Goal: Information Seeking & Learning: Learn about a topic

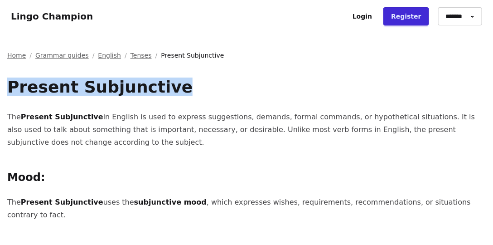
drag, startPoint x: 9, startPoint y: 87, endPoint x: 185, endPoint y: 89, distance: 176.3
click at [185, 89] on h1 "Present Subjunctive" at bounding box center [246, 87] width 479 height 18
copy h1 "Present Subjunctive"
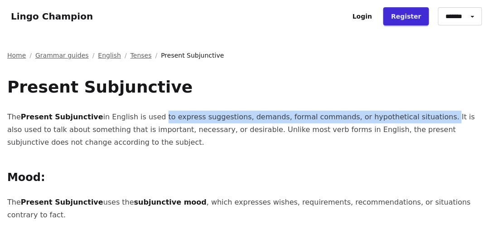
drag, startPoint x: 150, startPoint y: 117, endPoint x: 415, endPoint y: 120, distance: 264.7
click at [415, 120] on p "The Present Subjunctive in English is used to express suggestions, demands, for…" at bounding box center [246, 130] width 479 height 38
copy p "to express suggestions, demands, formal commands, or hypothetical situations."
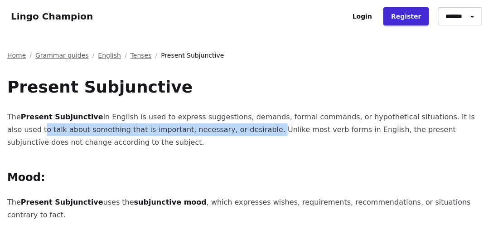
drag, startPoint x: 465, startPoint y: 117, endPoint x: 218, endPoint y: 133, distance: 248.4
click at [218, 133] on p "The Present Subjunctive in English is used to express suggestions, demands, for…" at bounding box center [246, 130] width 479 height 38
copy p "to talk about something that is important, necessary, or desirable."
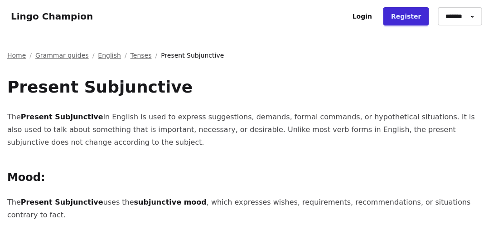
click at [45, 178] on h2 "Mood:" at bounding box center [246, 177] width 479 height 15
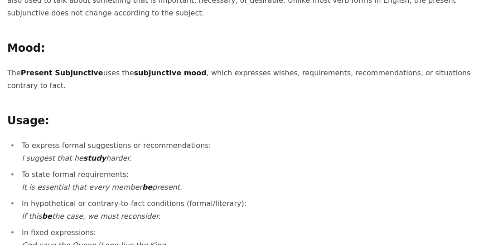
scroll to position [181, 0]
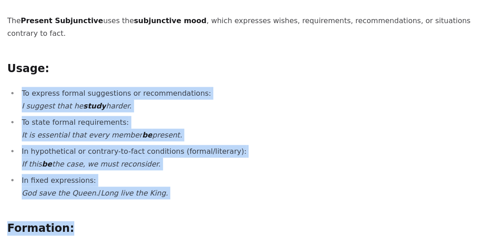
drag, startPoint x: 12, startPoint y: 81, endPoint x: 202, endPoint y: 189, distance: 218.4
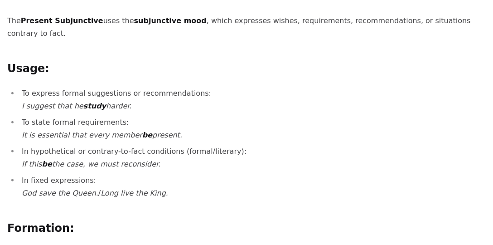
click at [68, 62] on h2 "Usage:" at bounding box center [246, 69] width 479 height 15
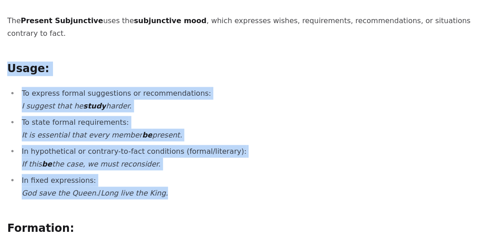
drag, startPoint x: 8, startPoint y: 55, endPoint x: 221, endPoint y: 180, distance: 246.6
copy div "Usage: To express formal suggestions or recommendations: I suggest that he stud…"
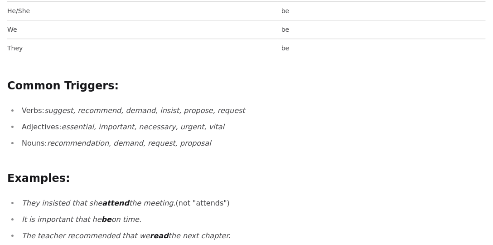
scroll to position [699, 0]
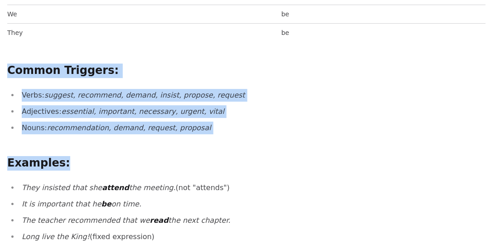
drag, startPoint x: 8, startPoint y: 54, endPoint x: 214, endPoint y: 126, distance: 218.1
drag, startPoint x: 9, startPoint y: 56, endPoint x: 203, endPoint y: 111, distance: 202.1
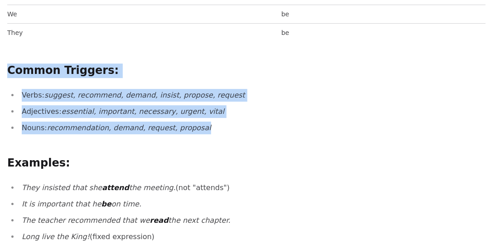
copy div "Common Triggers: Verbs: suggest, recommend, demand, insist, propose, request Ad…"
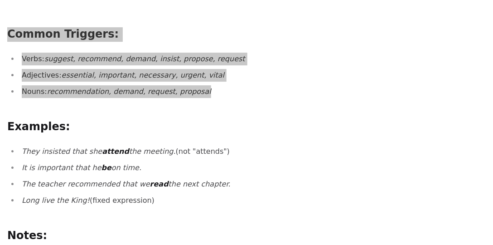
scroll to position [751, 0]
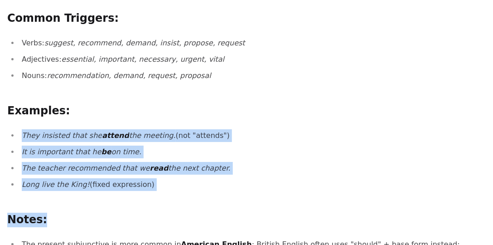
drag, startPoint x: 16, startPoint y: 118, endPoint x: 199, endPoint y: 178, distance: 192.3
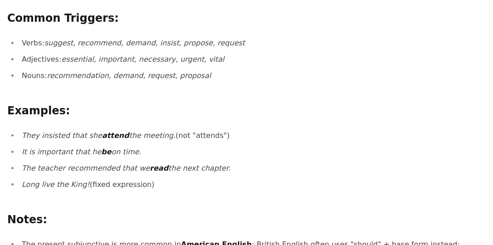
drag, startPoint x: 24, startPoint y: 118, endPoint x: 187, endPoint y: 174, distance: 172.1
click at [187, 174] on ul "They insisted that she attend the meeting. (not "attends") It is important that…" at bounding box center [246, 160] width 479 height 62
copy ul "hey insisted that she attend the meeting. (not "attends") It is important that …"
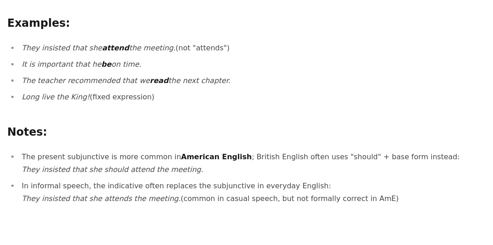
scroll to position [880, 0]
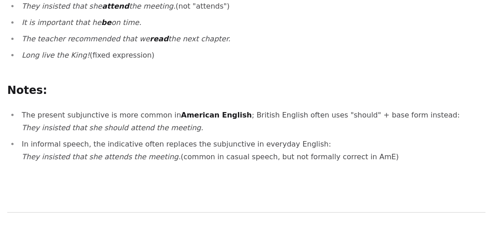
drag, startPoint x: 19, startPoint y: 97, endPoint x: 392, endPoint y: 158, distance: 378.4
copy ul "The present subjunctive is more common in American English ; British English of…"
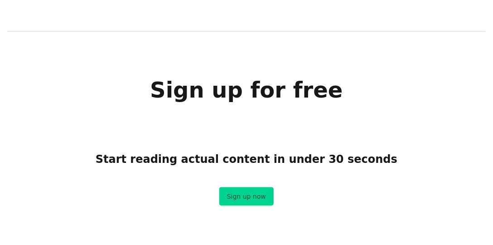
scroll to position [1061, 0]
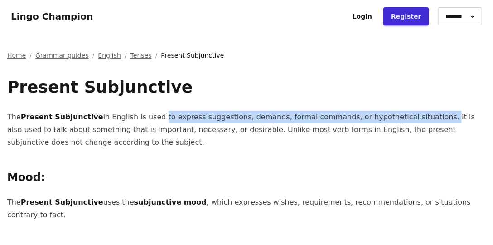
drag, startPoint x: 150, startPoint y: 117, endPoint x: 416, endPoint y: 116, distance: 265.1
click at [416, 116] on p "The Present Subjunctive in English is used to express suggestions, demands, for…" at bounding box center [246, 130] width 479 height 38
copy p "to express suggestions, demands, formal commands, or hypothetical situations."
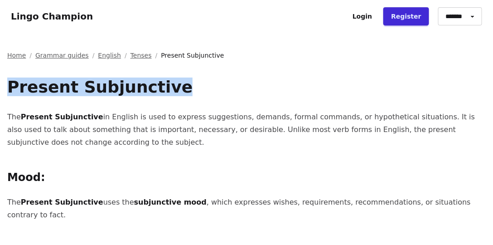
drag, startPoint x: 9, startPoint y: 84, endPoint x: 169, endPoint y: 86, distance: 160.4
click at [169, 86] on h1 "Present Subjunctive" at bounding box center [246, 87] width 479 height 18
copy h1 "Present Subjunctive"
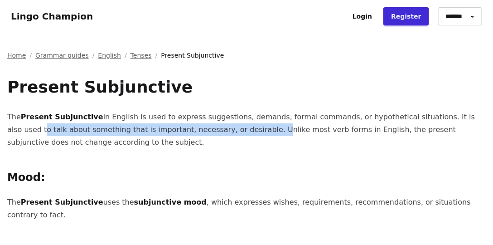
drag, startPoint x: 465, startPoint y: 115, endPoint x: 219, endPoint y: 127, distance: 246.0
click at [219, 127] on p "The Present Subjunctive in English is used to express suggestions, demands, for…" at bounding box center [246, 130] width 479 height 38
copy p "to talk about something that is important, necessary, or desirable."
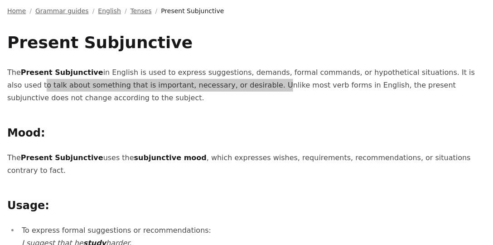
scroll to position [52, 0]
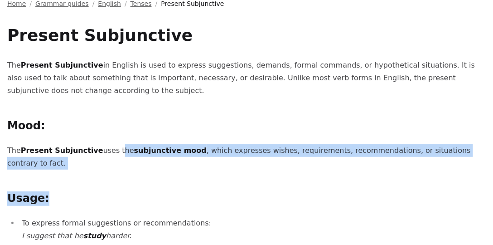
drag, startPoint x: 109, startPoint y: 150, endPoint x: 439, endPoint y: 157, distance: 330.4
copy div "the subjunctive mood , which expresses wishes, requirements, recommendations, o…"
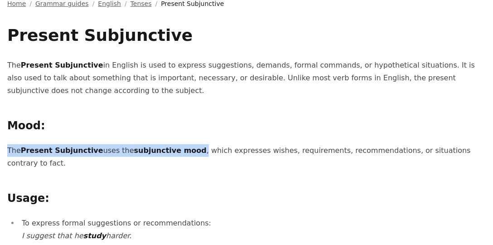
drag, startPoint x: 6, startPoint y: 147, endPoint x: 186, endPoint y: 150, distance: 179.9
copy p "The Present Subjunctive uses the subjunctive mood ,"
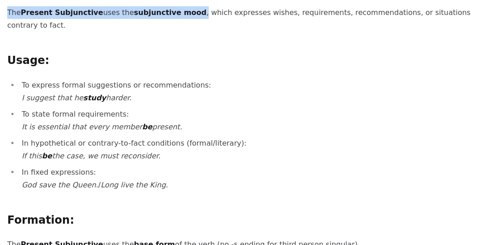
scroll to position [191, 0]
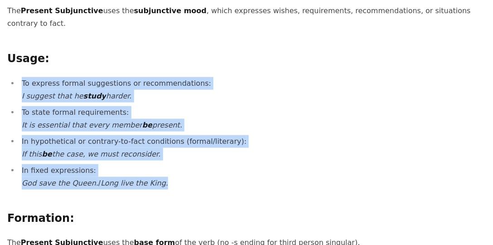
drag, startPoint x: 21, startPoint y: 131, endPoint x: 187, endPoint y: 175, distance: 171.5
click at [187, 175] on ul "To express formal suggestions or recommendations: I suggest that he study harde…" at bounding box center [246, 133] width 479 height 112
copy ul "To express formal suggestions or recommendations: I suggest that he study harde…"
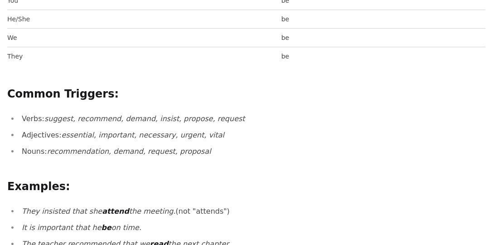
scroll to position [683, 0]
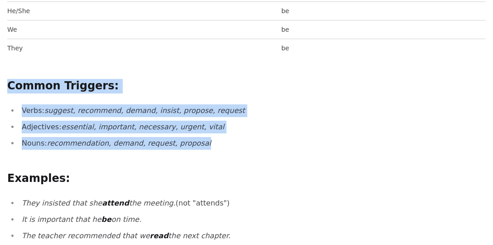
drag, startPoint x: 5, startPoint y: 67, endPoint x: 229, endPoint y: 125, distance: 231.4
click at [229, 125] on div "Home / Grammar guides / English / Tenses / Present Subjunctive Present Subjunct…" at bounding box center [246, 36] width 493 height 1375
copy div "Common Triggers: Verbs: suggest, recommend, demand, insist, propose, request Ad…"
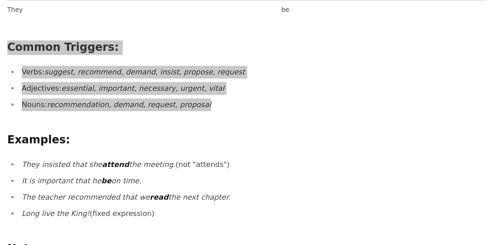
scroll to position [735, 0]
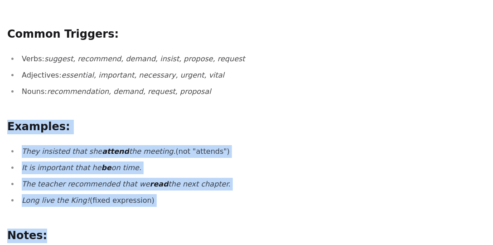
drag, startPoint x: 10, startPoint y: 112, endPoint x: 218, endPoint y: 195, distance: 223.8
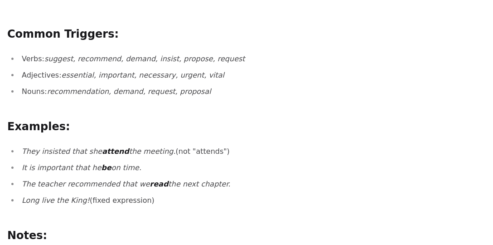
drag, startPoint x: 10, startPoint y: 114, endPoint x: 160, endPoint y: 183, distance: 165.7
copy div "Examples: They insisted that she attend the meeting. (not "attends") It is impo…"
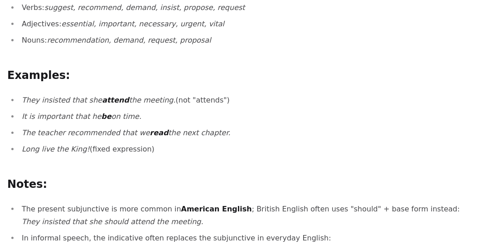
scroll to position [813, 0]
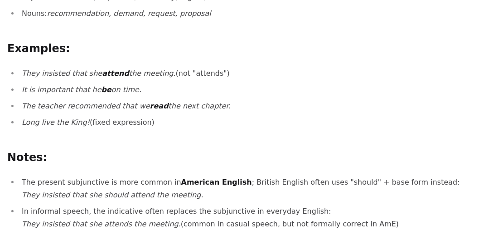
drag, startPoint x: 9, startPoint y: 141, endPoint x: 382, endPoint y: 219, distance: 380.6
copy div "Notes: The present subjunctive is more common in American English ; British Eng…"
click at [175, 205] on li "In informal speech, the indicative often replaces the subjunctive in everyday E…" at bounding box center [252, 217] width 467 height 25
drag, startPoint x: 24, startPoint y: 211, endPoint x: 369, endPoint y: 216, distance: 345.4
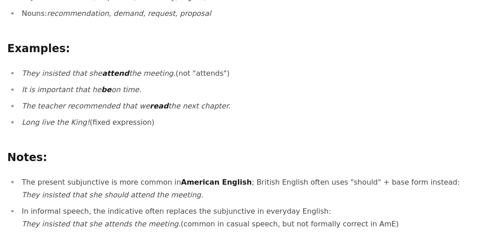
copy li "They insisted that she attends the meeting. (common in casual speech, but not f…"
